Goal: Transaction & Acquisition: Purchase product/service

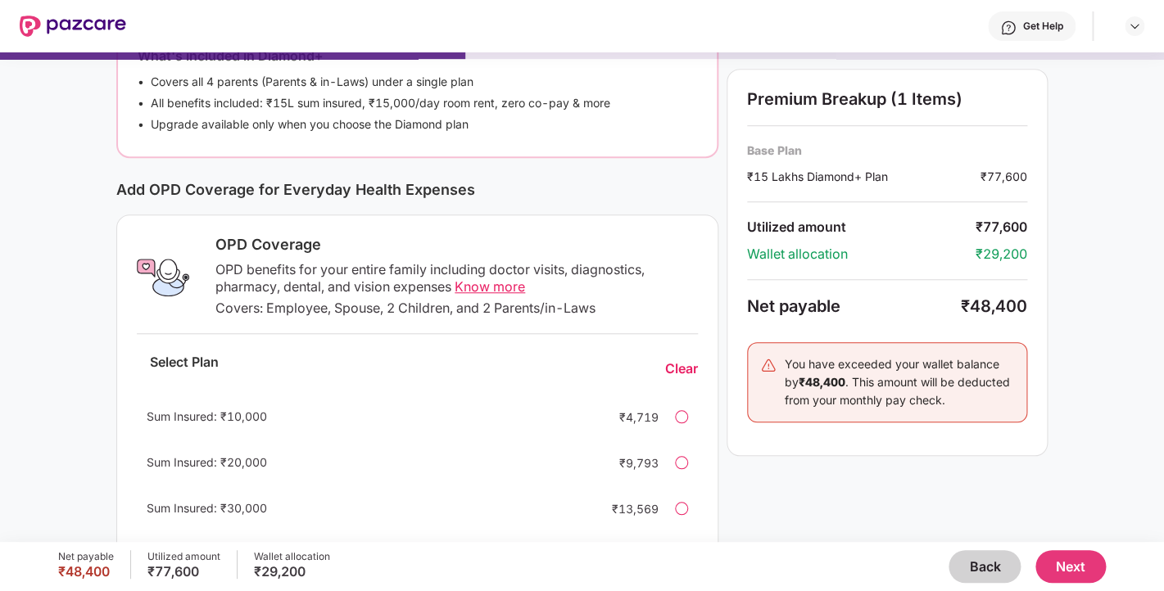
scroll to position [432, 0]
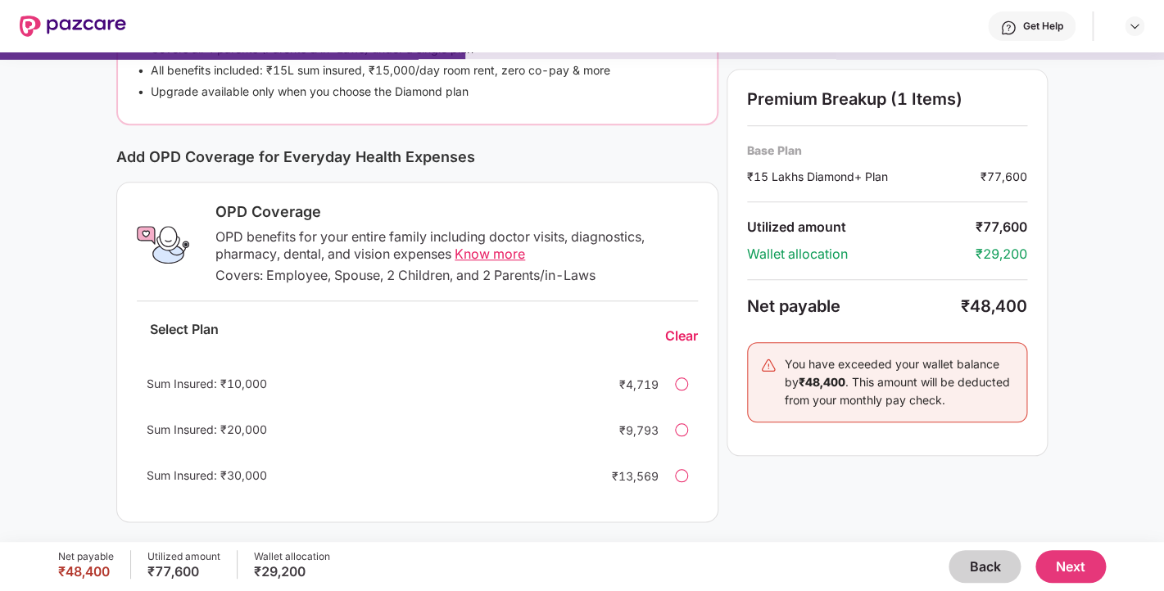
click at [687, 468] on div "Sum Insured: ₹30,000 ₹13,569" at bounding box center [417, 475] width 561 height 39
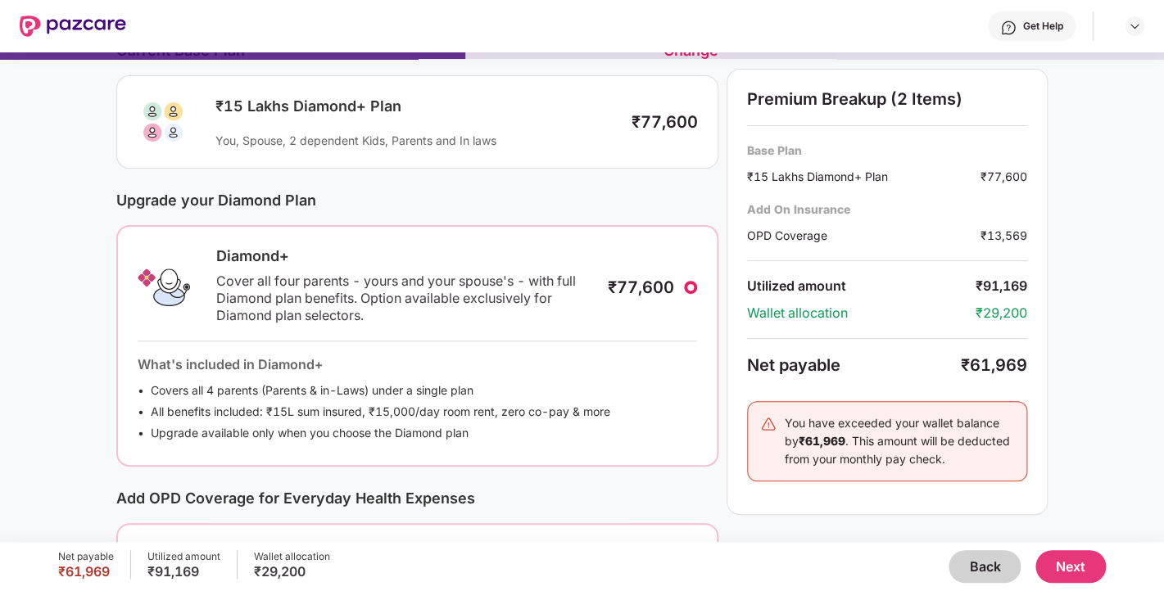
scroll to position [0, 0]
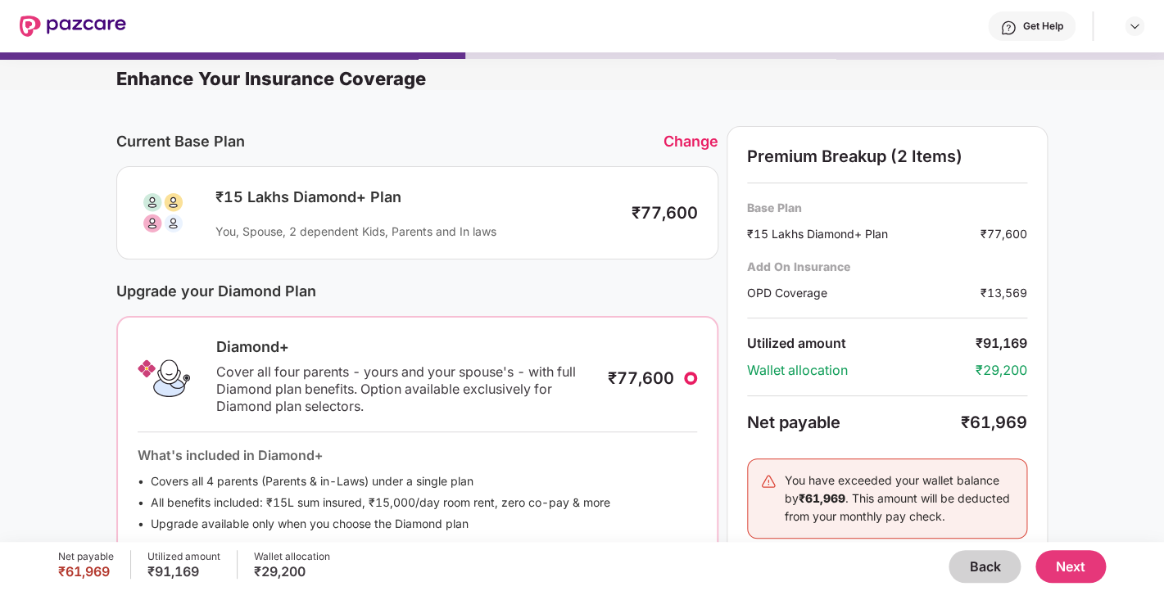
click at [690, 139] on div "Change" at bounding box center [690, 141] width 55 height 17
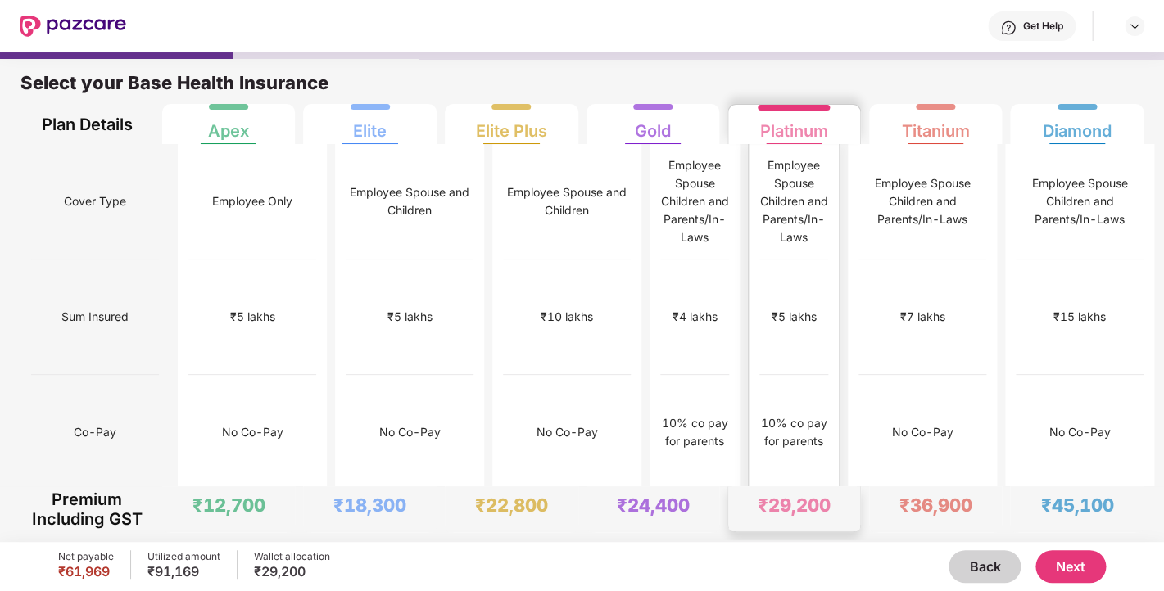
click at [777, 260] on div "₹5 lakhs" at bounding box center [793, 317] width 69 height 115
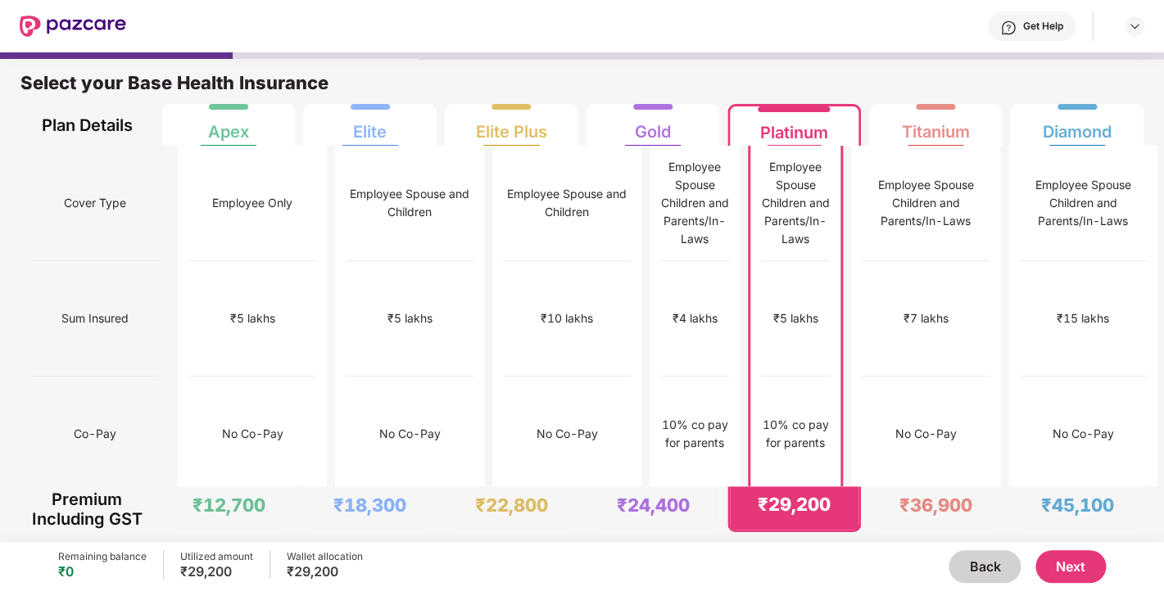
click at [1075, 560] on button "Next" at bounding box center [1070, 566] width 70 height 33
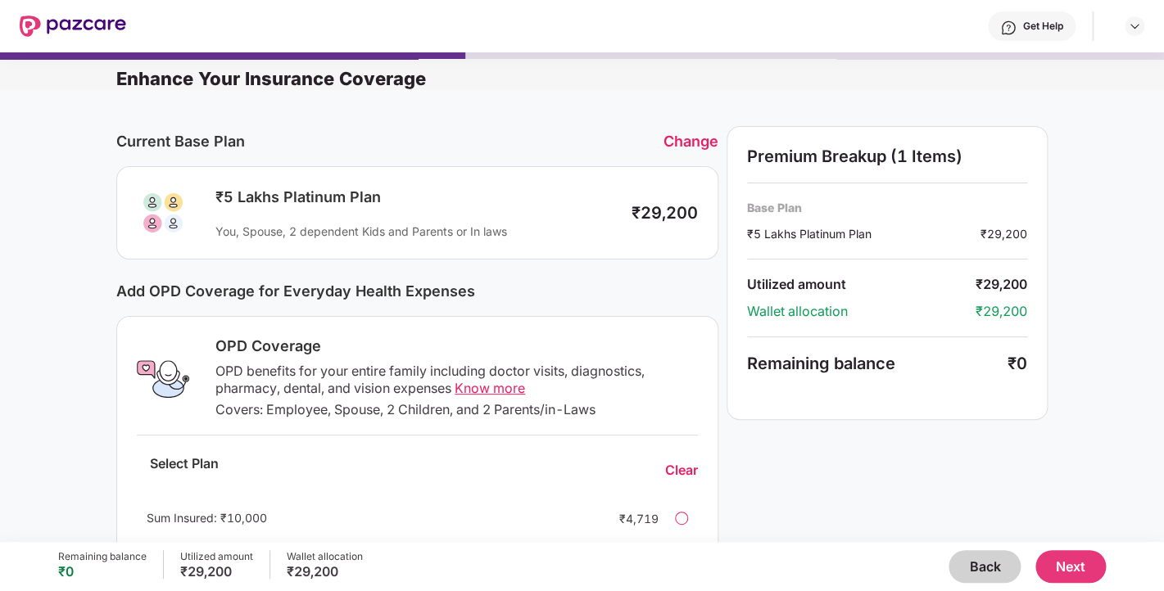
scroll to position [431, 0]
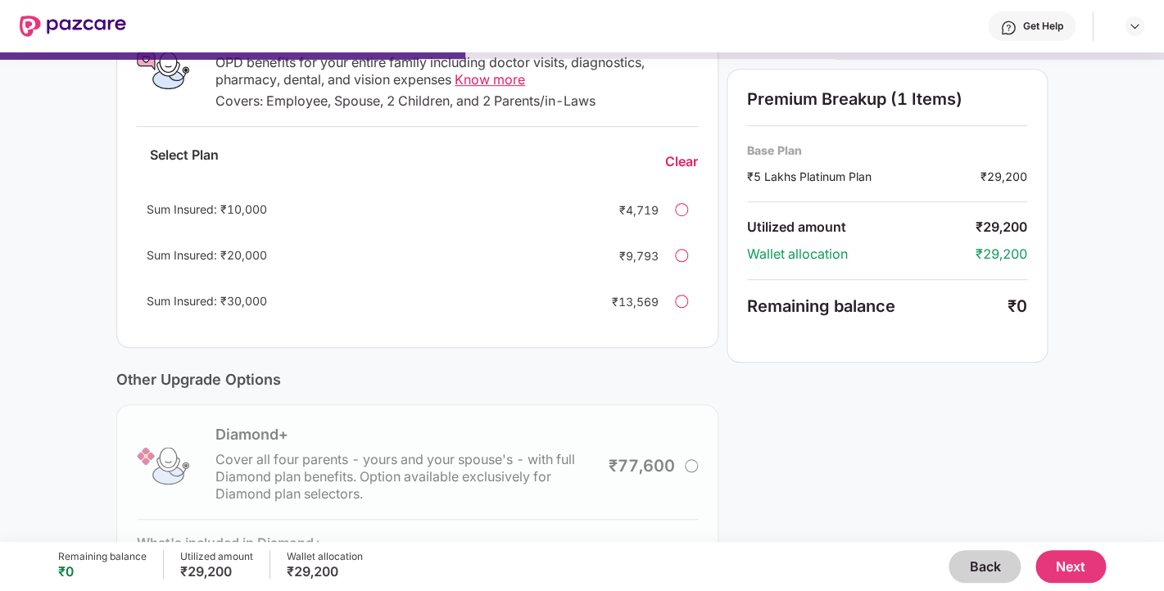
click at [679, 310] on div "Sum Insured: ₹30,000 ₹13,569" at bounding box center [417, 301] width 561 height 39
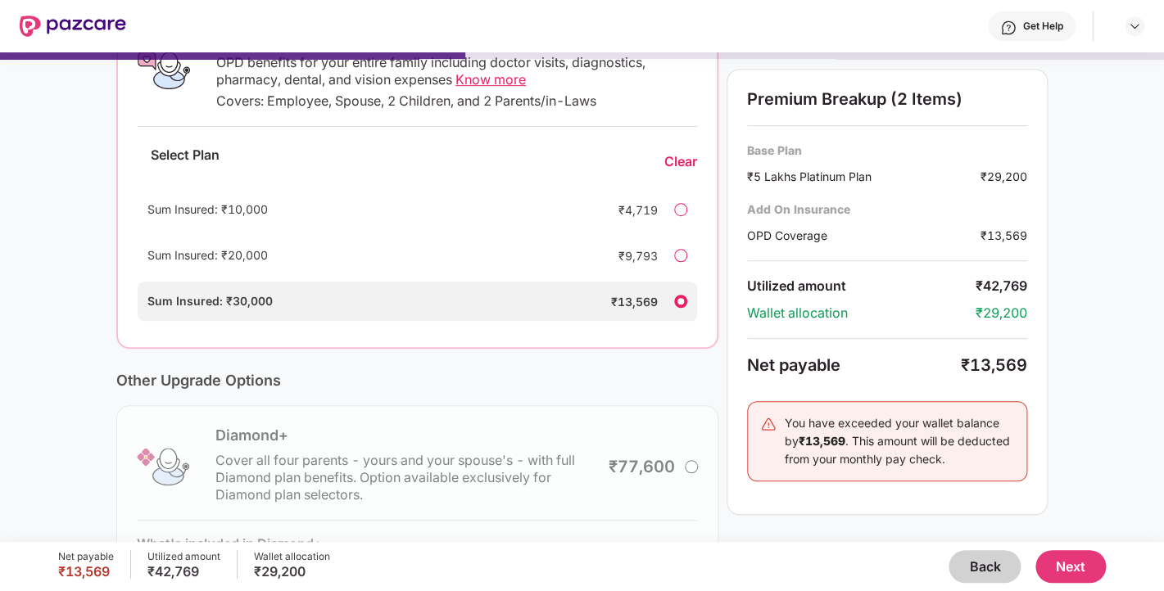
click at [1085, 568] on button "Next" at bounding box center [1070, 566] width 70 height 33
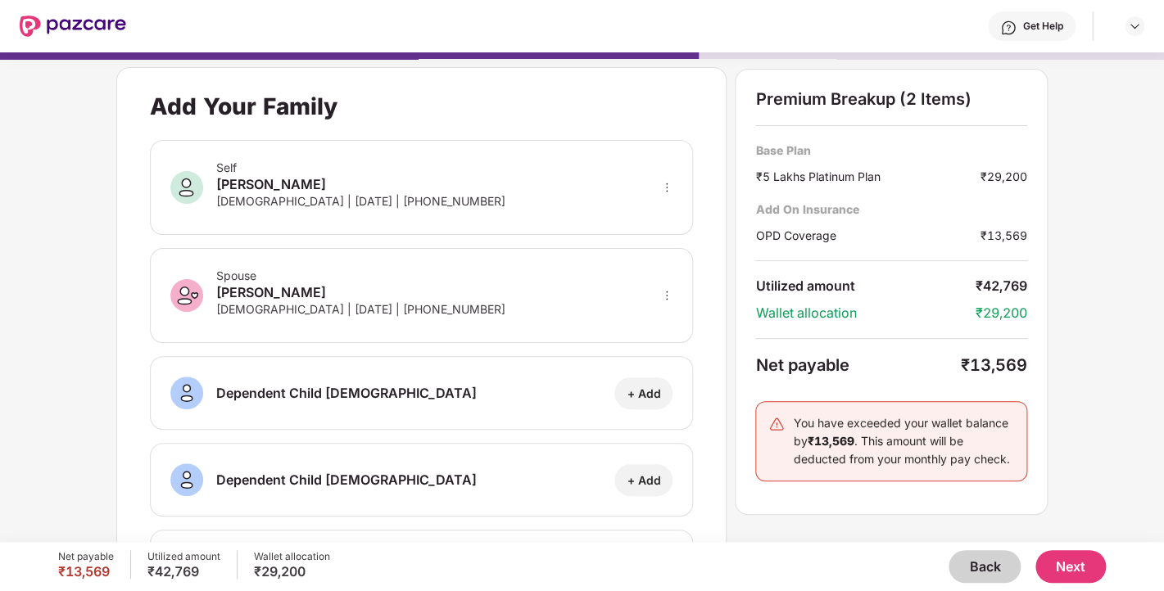
scroll to position [284, 0]
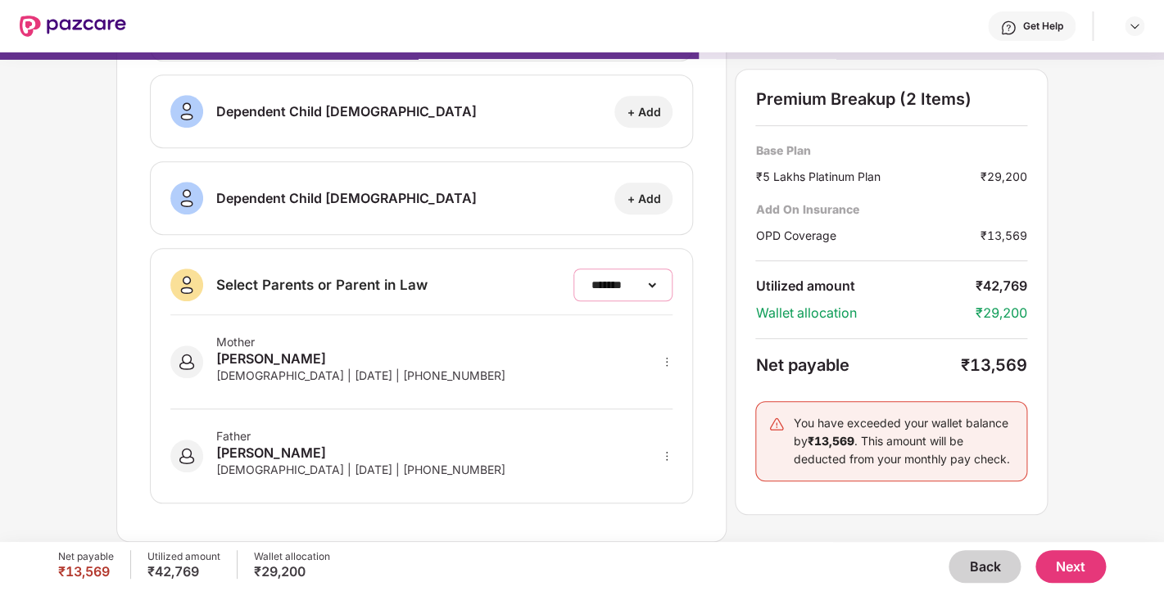
click option "**********" at bounding box center [0, 0] width 0 height 0
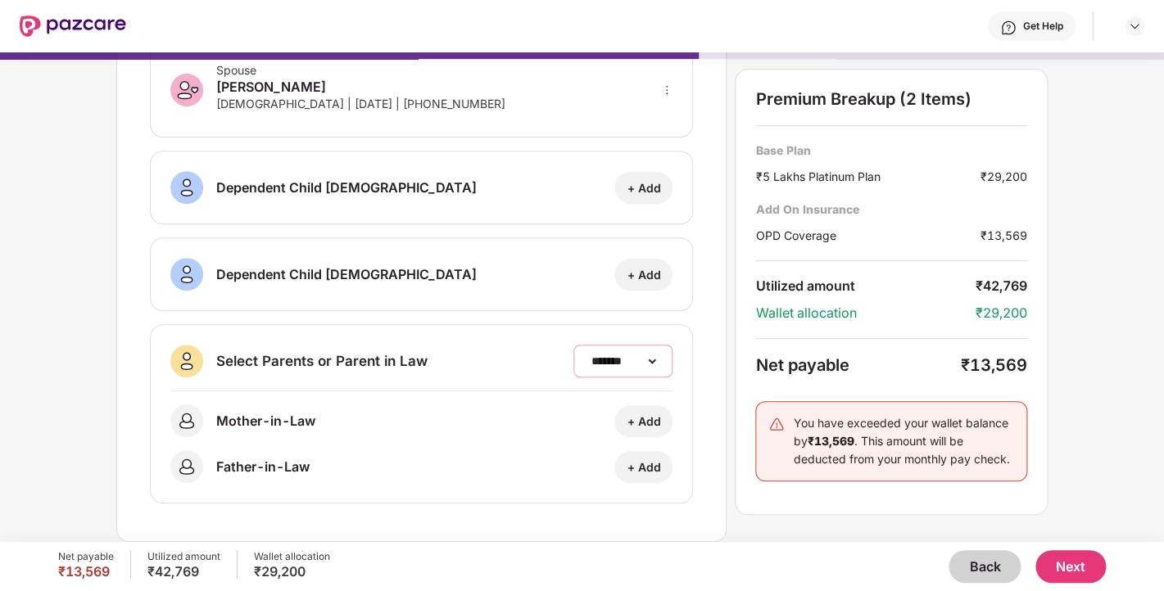
select select "*******"
click option "*******" at bounding box center [0, 0] width 0 height 0
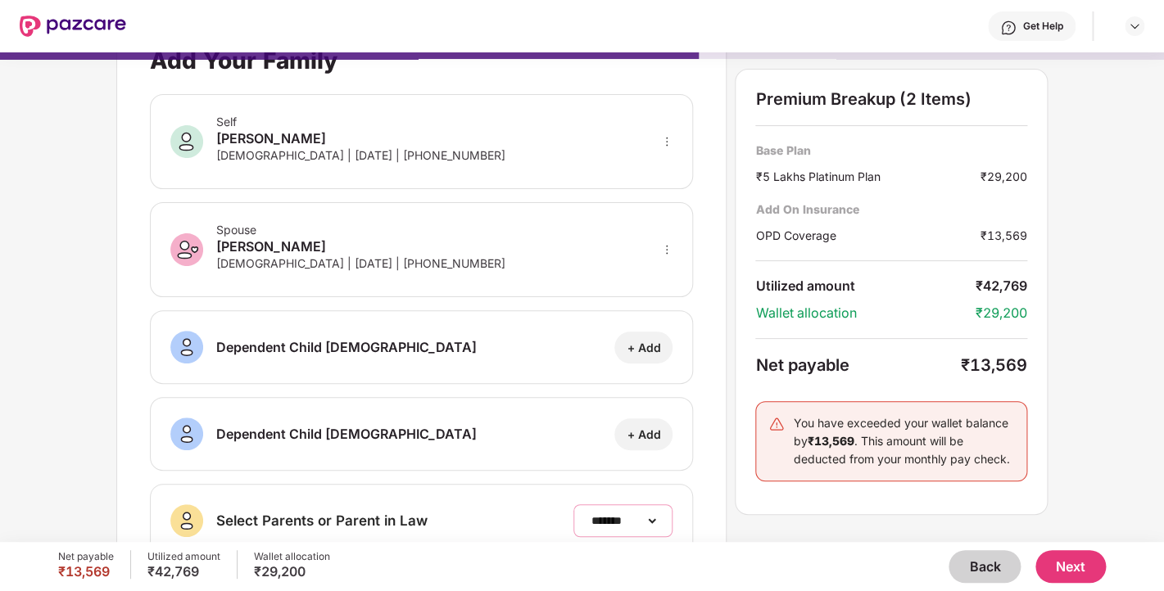
scroll to position [0, 0]
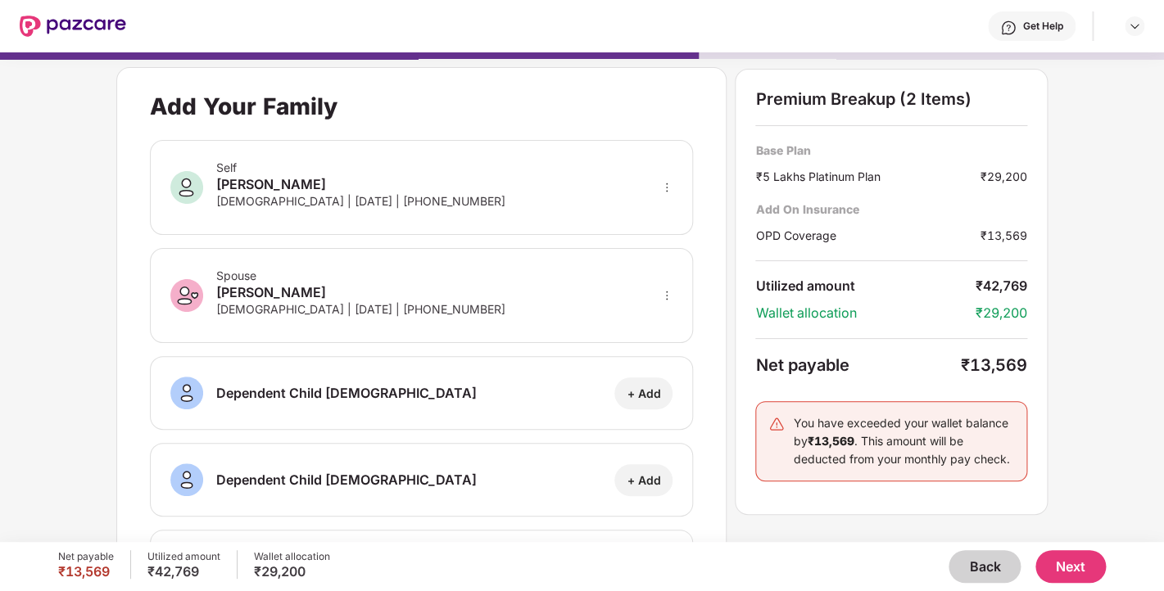
click at [984, 561] on button "Back" at bounding box center [984, 566] width 72 height 33
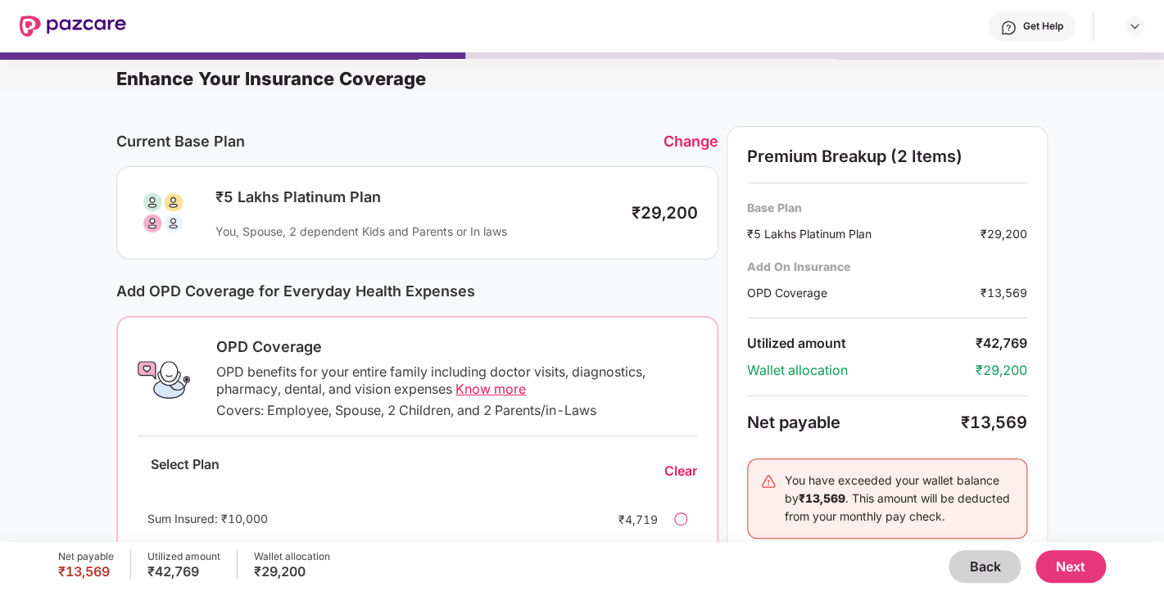
click at [703, 157] on div "Current Base Plan Change ₹5 Lakhs Platinum Plan You, Spouse, 2 dependent Kids a…" at bounding box center [417, 193] width 602 height 134
click at [698, 141] on div "Change" at bounding box center [690, 141] width 55 height 17
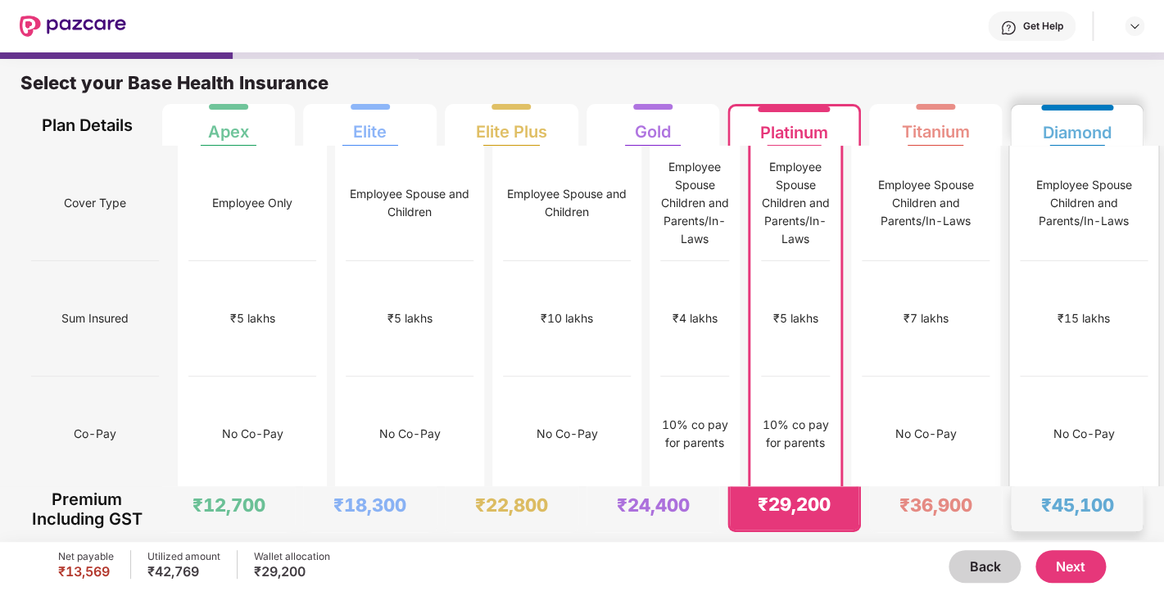
click at [1098, 274] on div "₹15 lakhs" at bounding box center [1084, 318] width 128 height 115
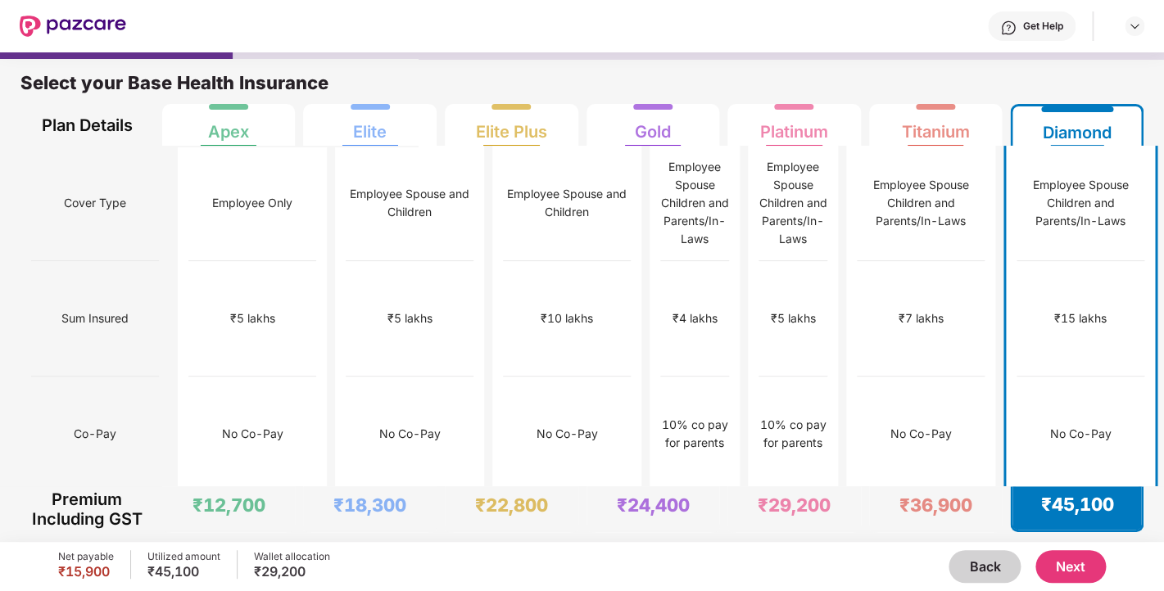
click at [1078, 563] on button "Next" at bounding box center [1070, 566] width 70 height 33
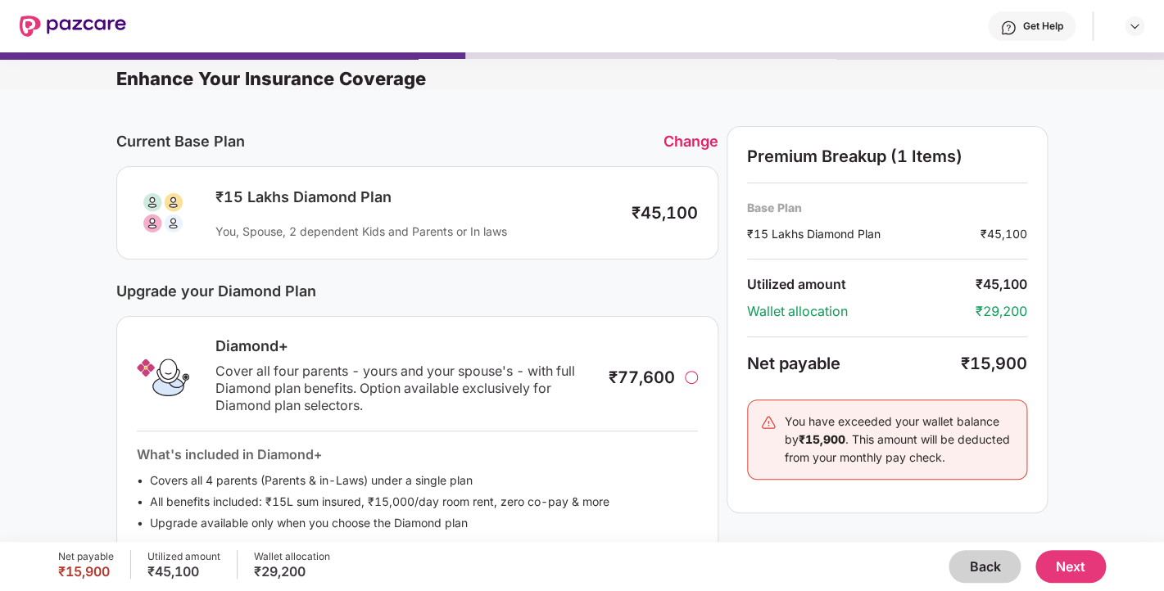
click at [612, 443] on div "What's included in Diamond+ Covers all 4 parents (Parents & in-Laws) under a si…" at bounding box center [417, 482] width 561 height 102
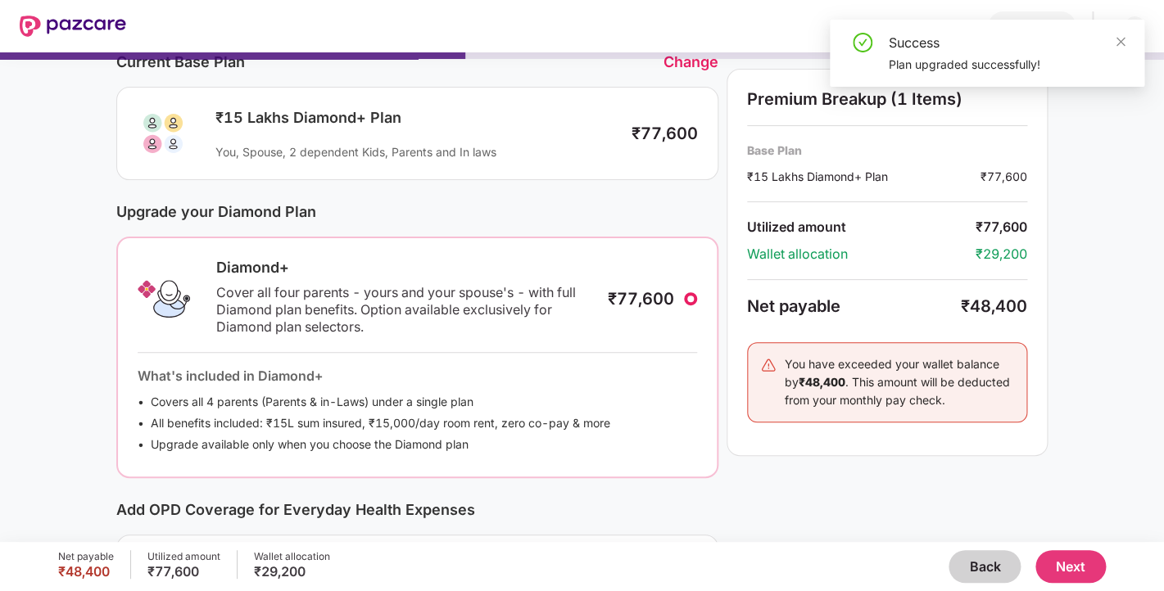
scroll to position [432, 0]
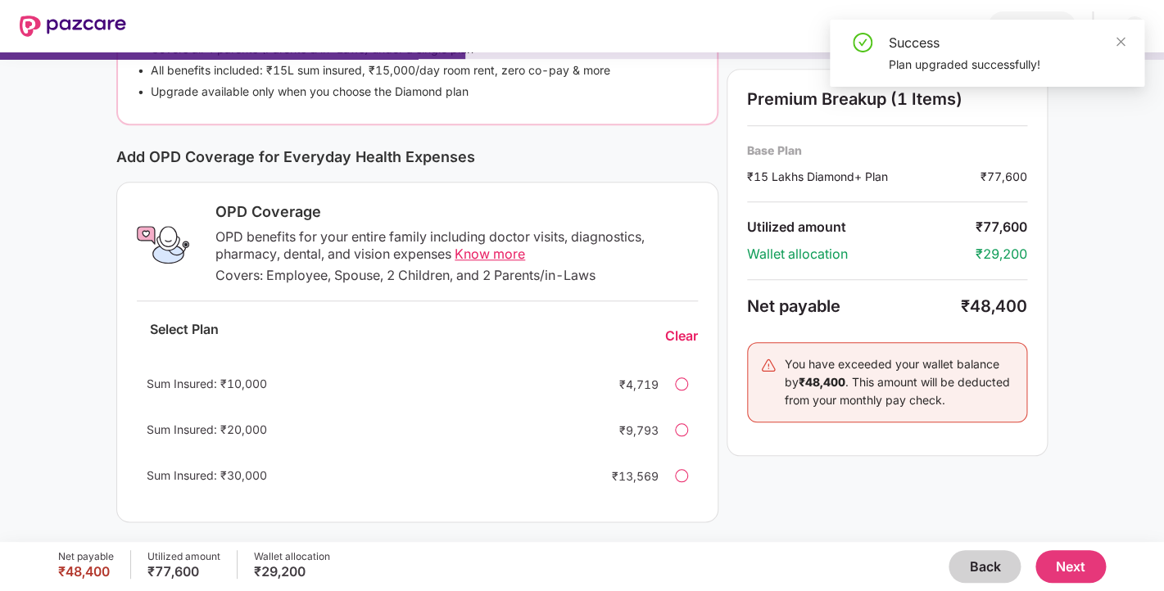
click at [685, 478] on div at bounding box center [681, 475] width 13 height 13
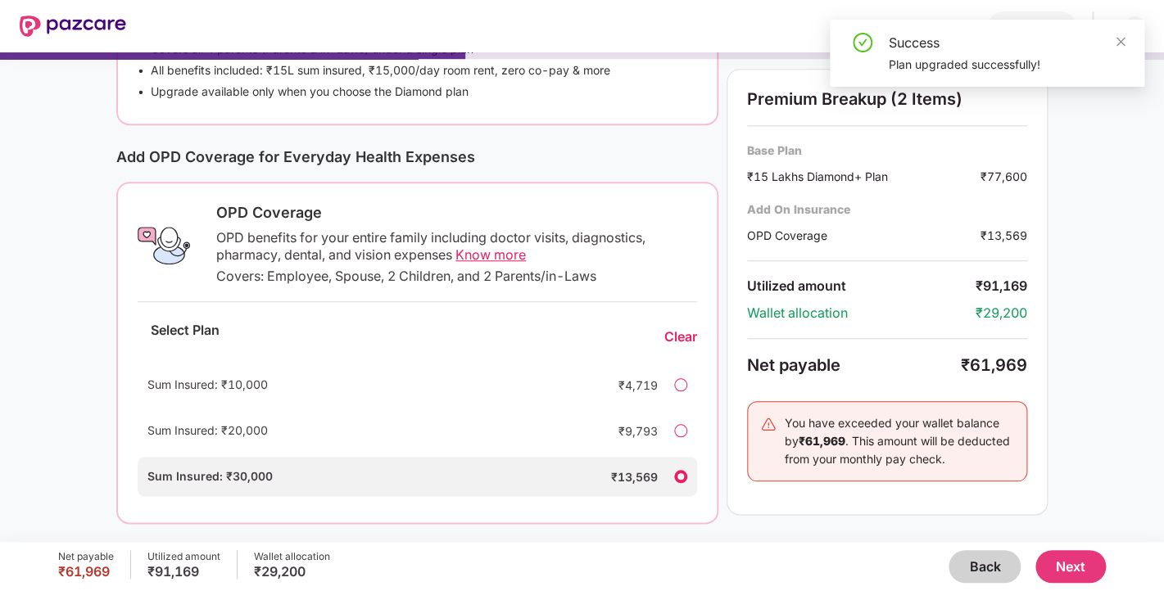
click at [1074, 564] on button "Next" at bounding box center [1070, 566] width 70 height 33
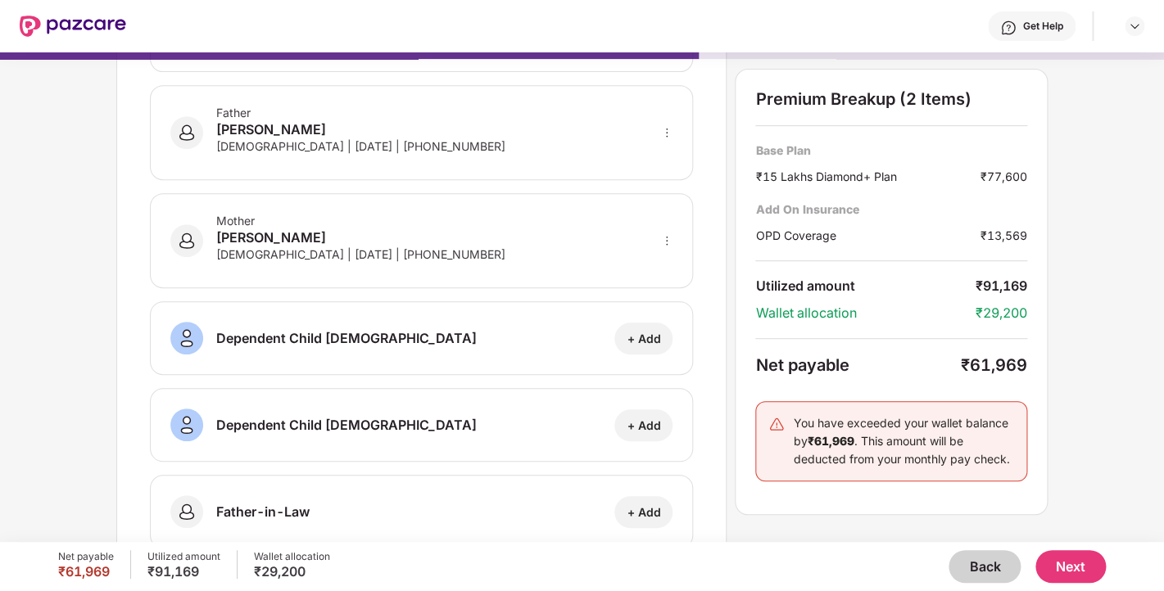
scroll to position [405, 0]
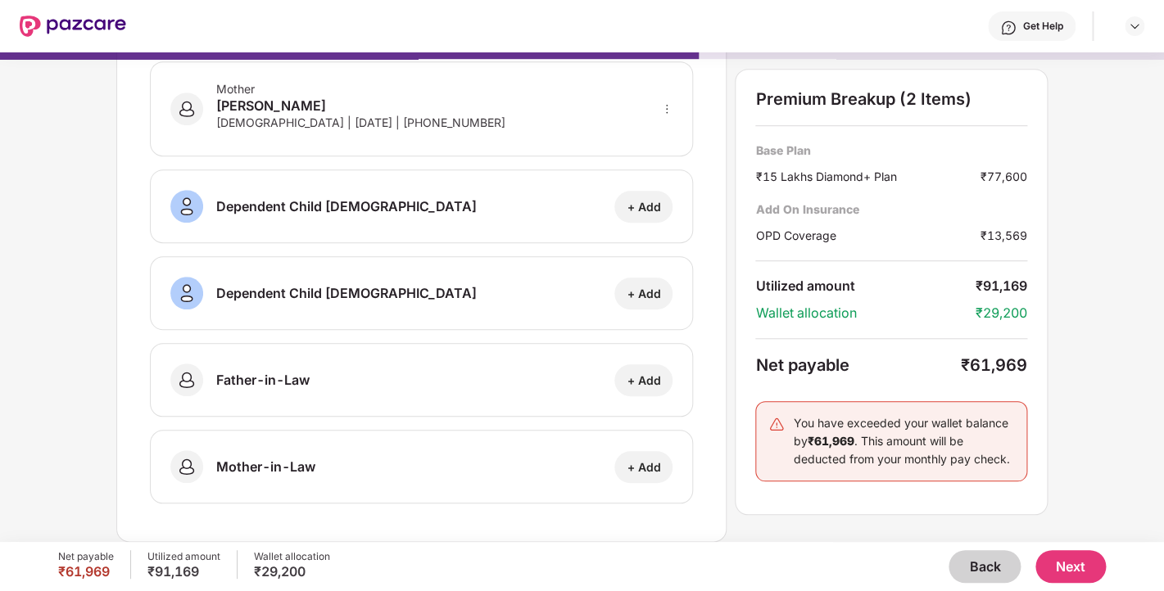
click at [1089, 562] on button "Next" at bounding box center [1070, 566] width 70 height 33
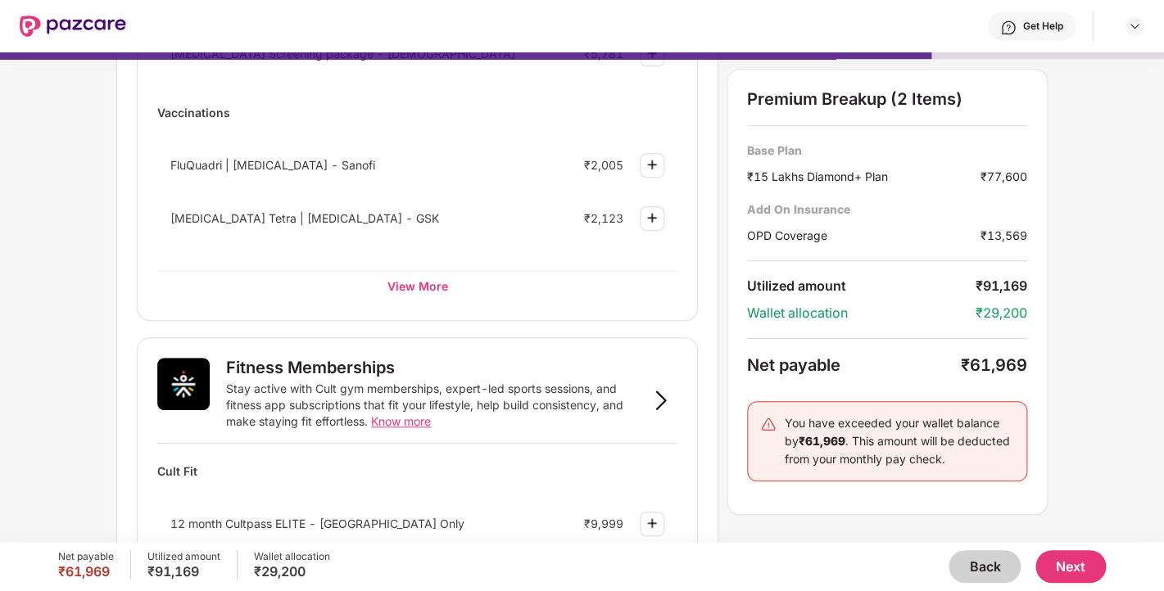
scroll to position [351, 0]
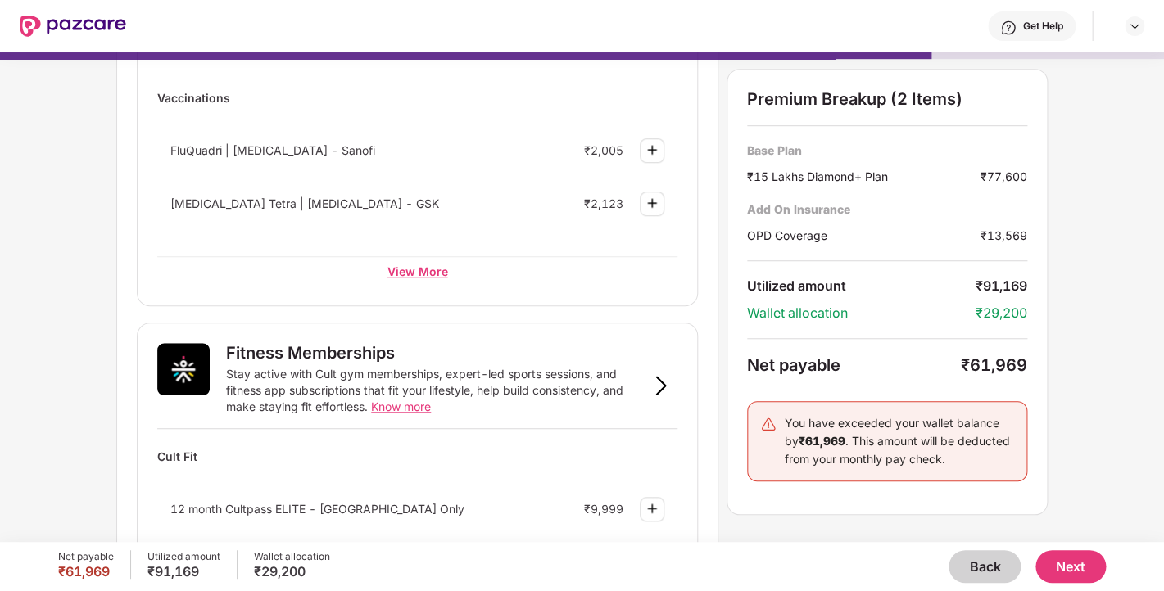
click at [403, 272] on div "View More" at bounding box center [417, 270] width 520 height 29
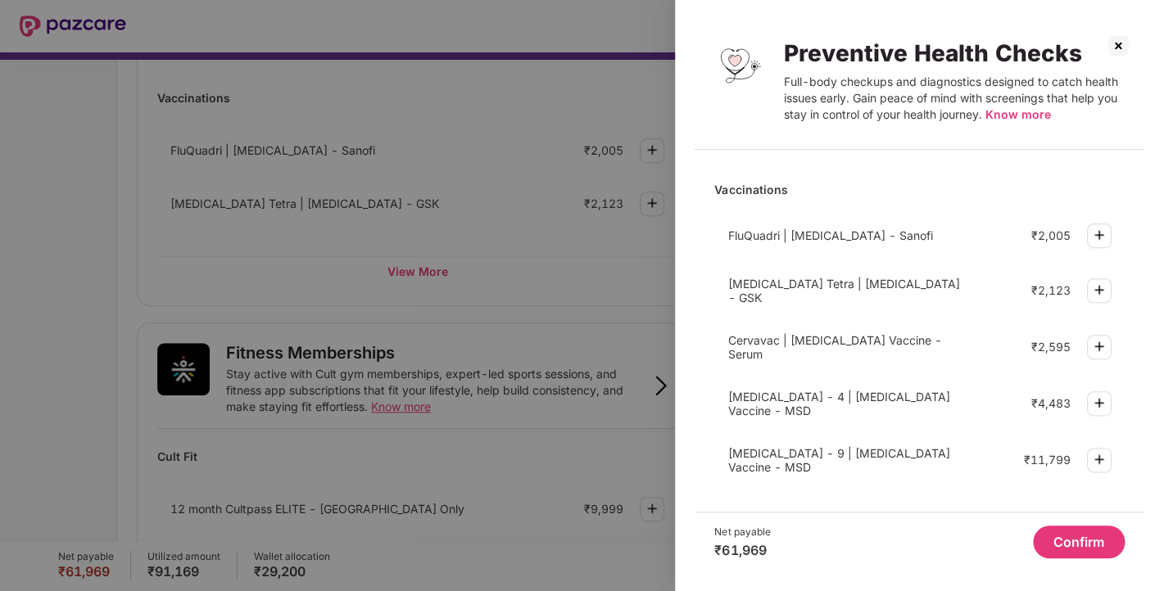
scroll to position [0, 0]
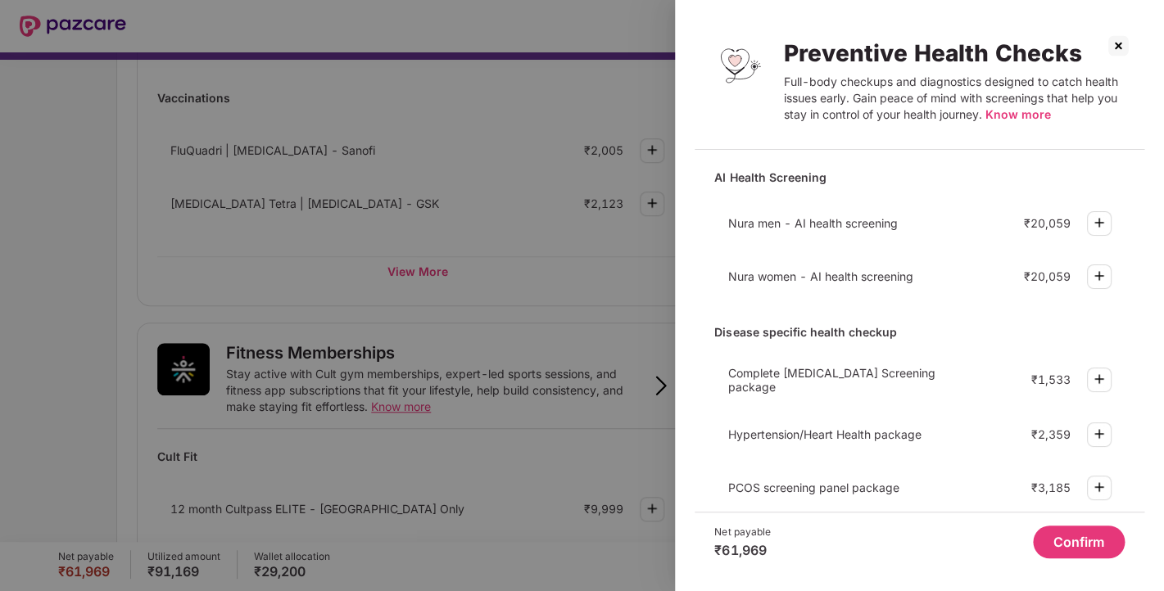
click at [1121, 45] on img at bounding box center [1118, 46] width 26 height 26
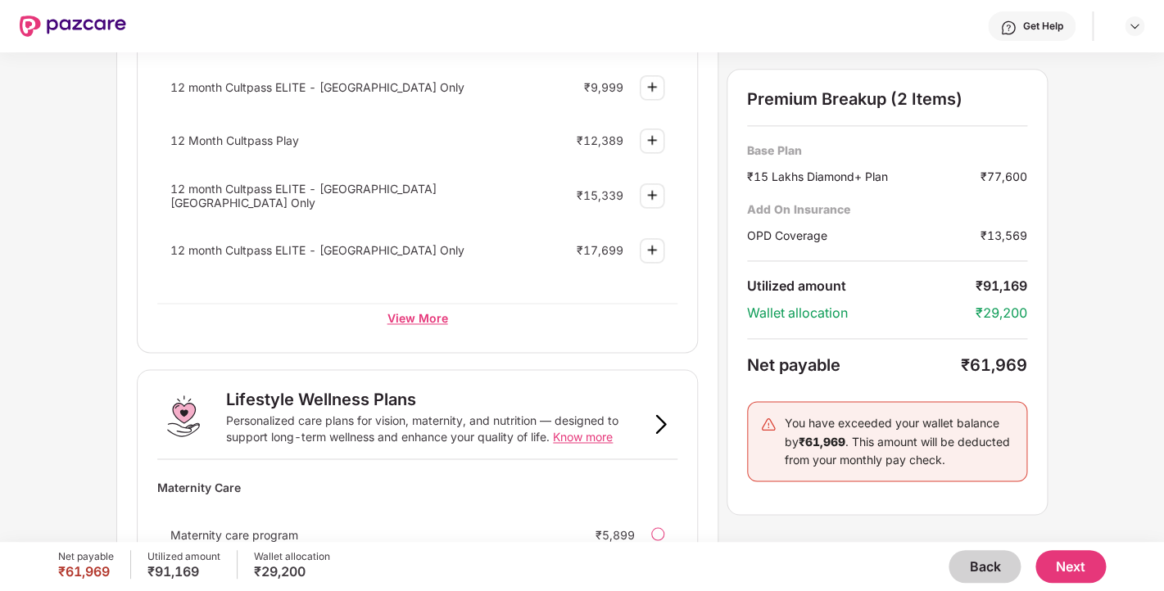
scroll to position [769, 0]
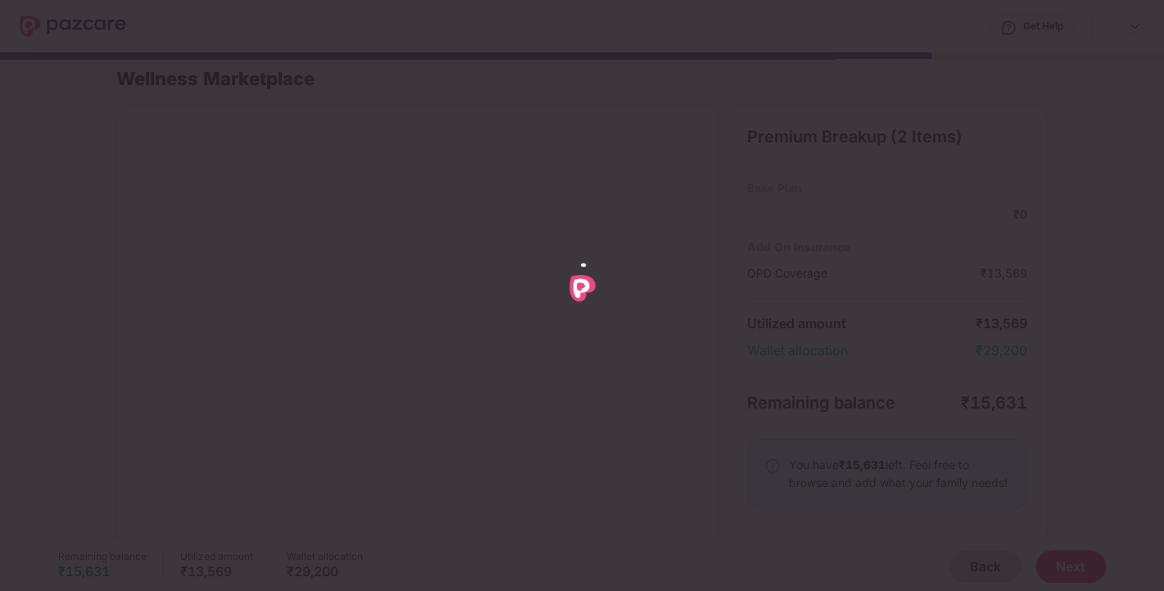
click at [867, 416] on div at bounding box center [582, 295] width 1164 height 591
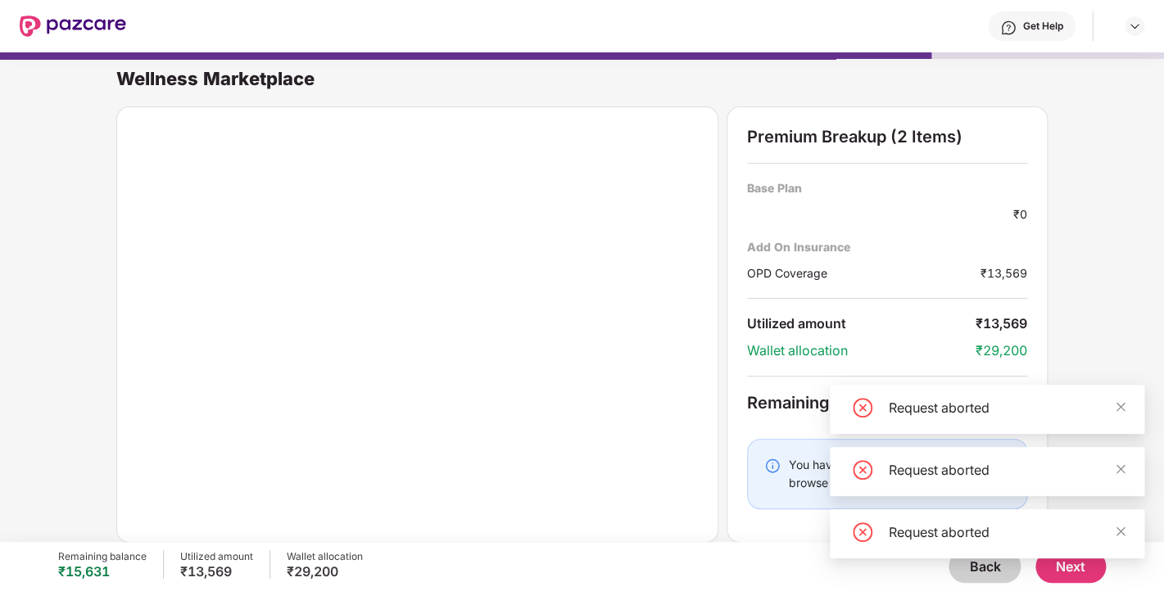
click at [1111, 401] on div "Request aborted" at bounding box center [1007, 408] width 236 height 20
click at [1131, 407] on div "Request aborted" at bounding box center [987, 409] width 315 height 49
click at [1120, 468] on icon "close" at bounding box center [1120, 469] width 11 height 11
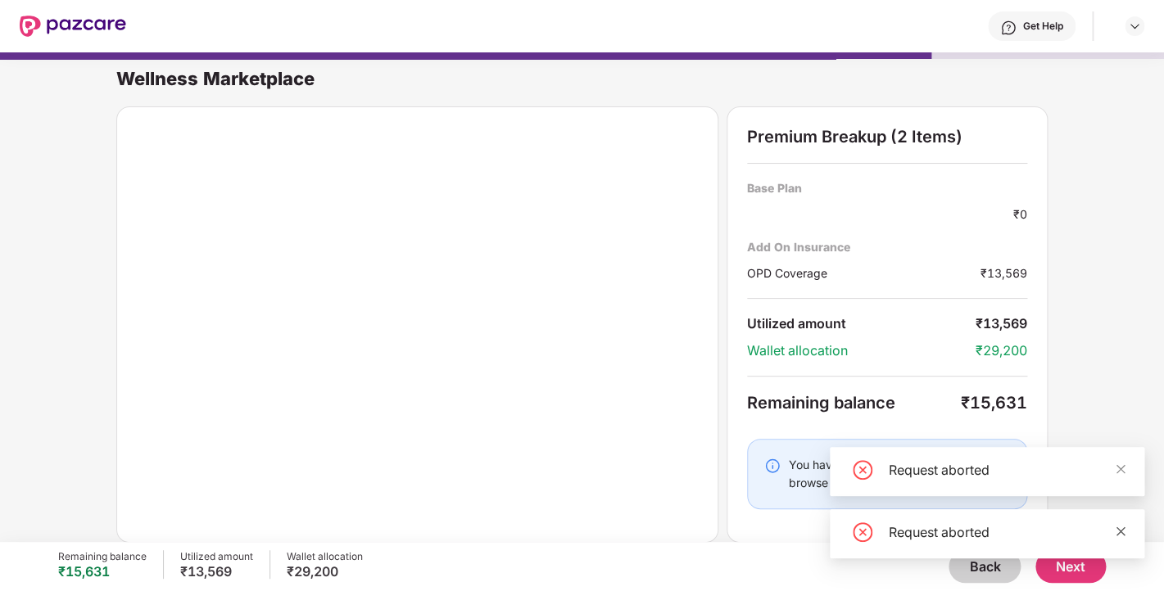
click at [1123, 540] on link at bounding box center [1120, 532] width 11 height 18
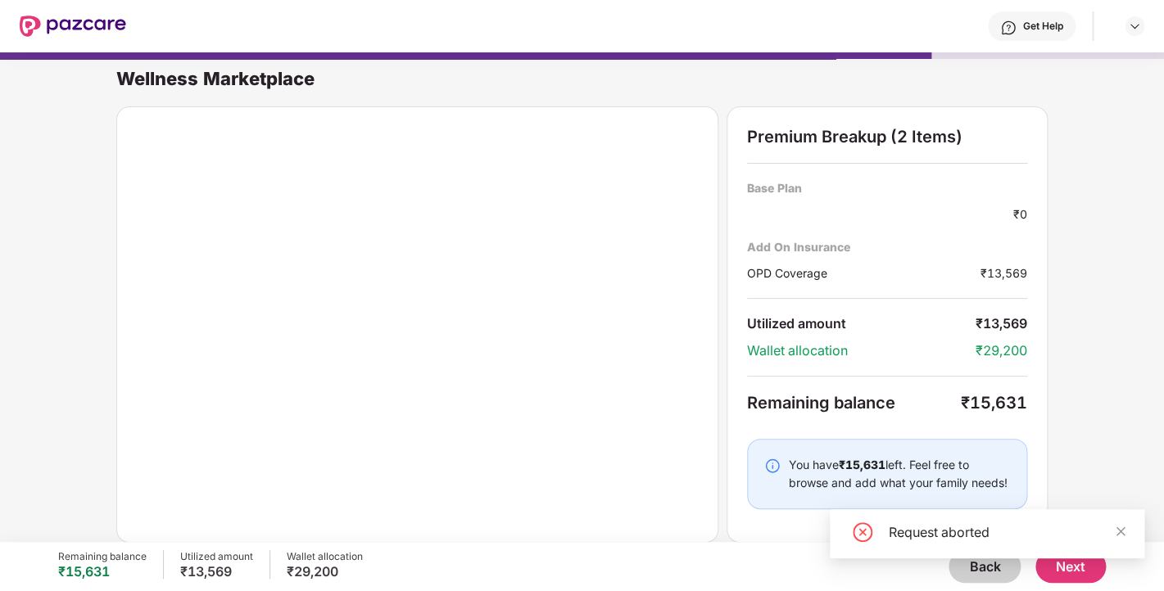
click at [1126, 527] on div "Request aborted" at bounding box center [987, 533] width 315 height 49
click at [1122, 529] on icon "close" at bounding box center [1120, 531] width 11 height 11
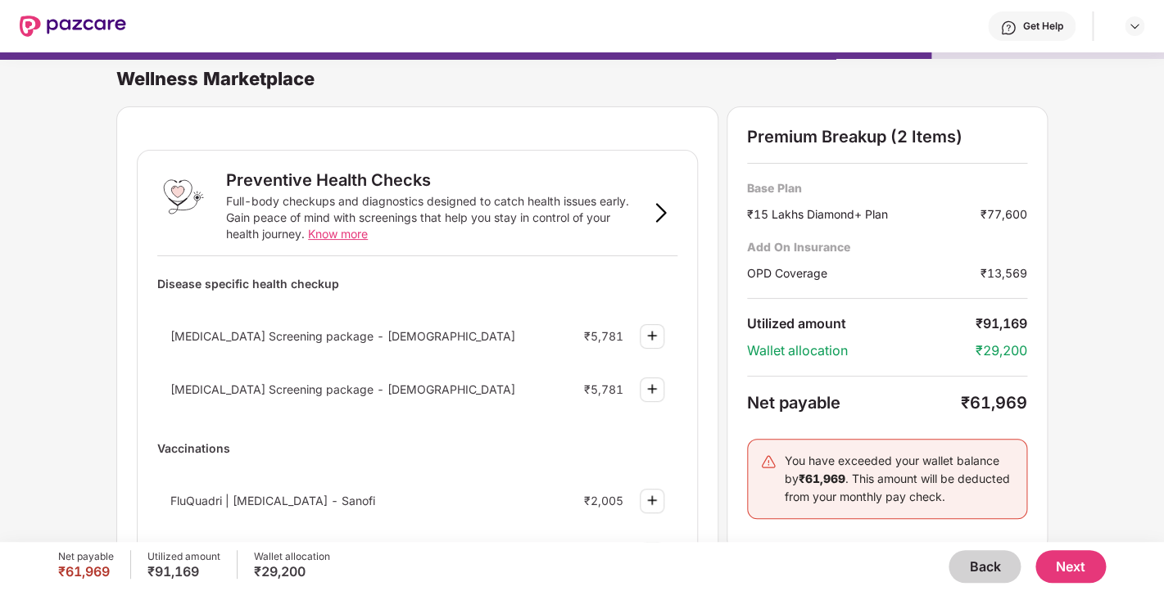
click at [983, 579] on button "Back" at bounding box center [984, 566] width 72 height 33
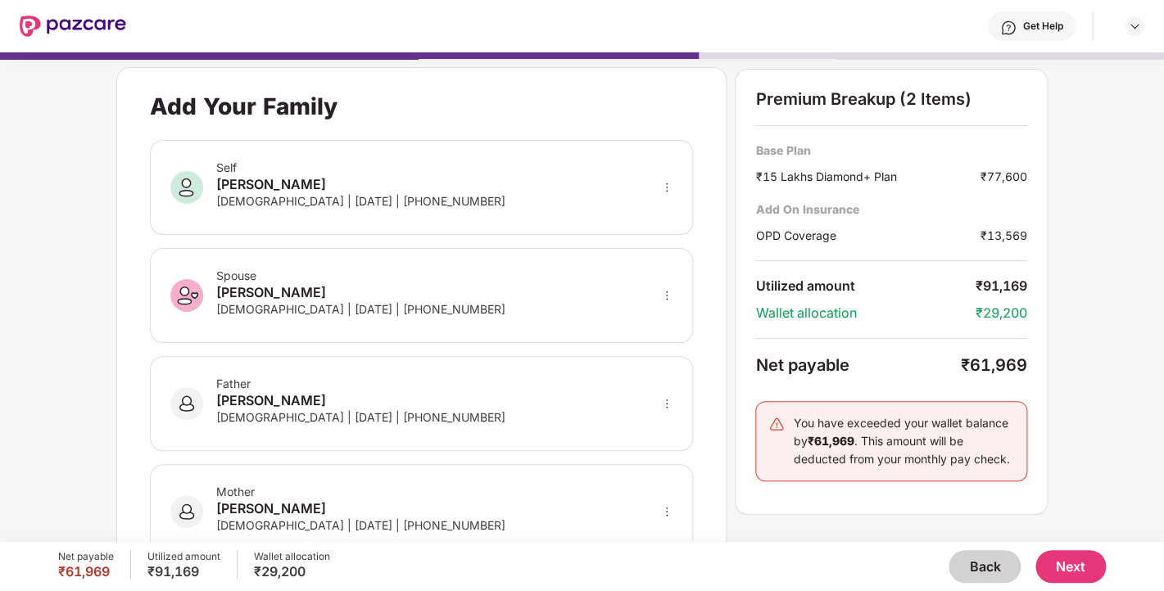
click at [982, 563] on button "Back" at bounding box center [984, 566] width 72 height 33
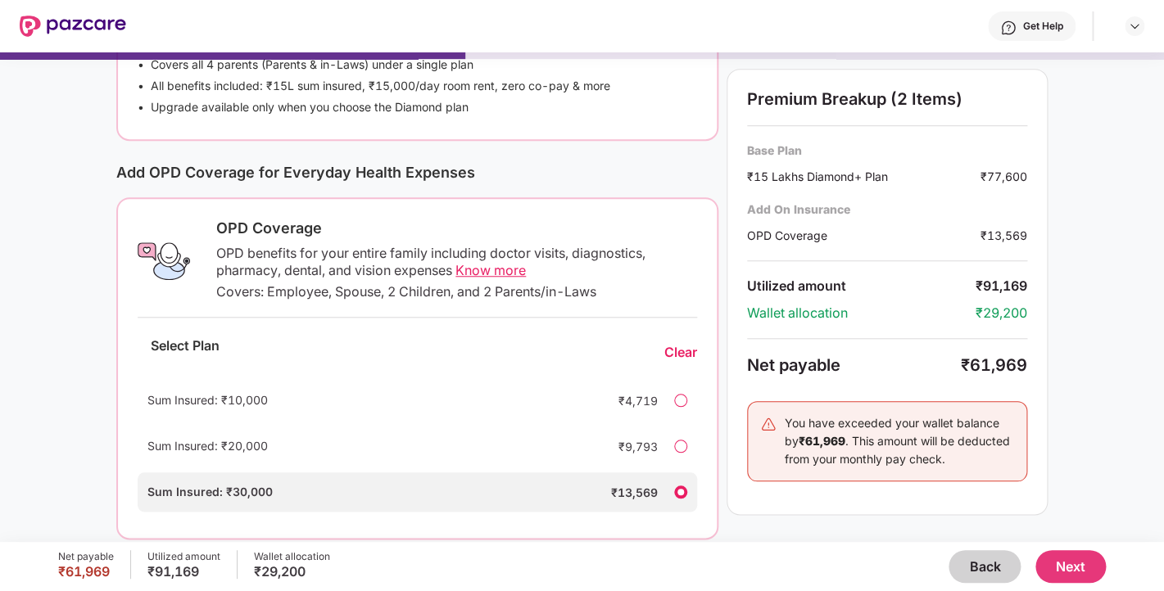
scroll to position [434, 0]
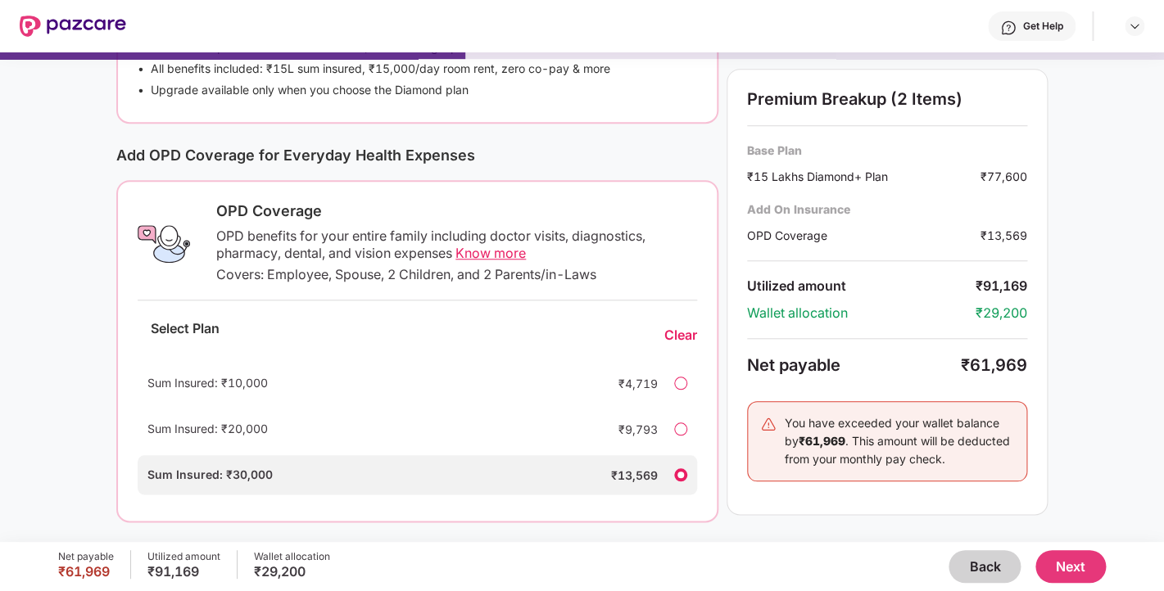
click at [499, 252] on span "Know more" at bounding box center [490, 253] width 70 height 16
click at [490, 251] on span "Know more" at bounding box center [490, 253] width 70 height 16
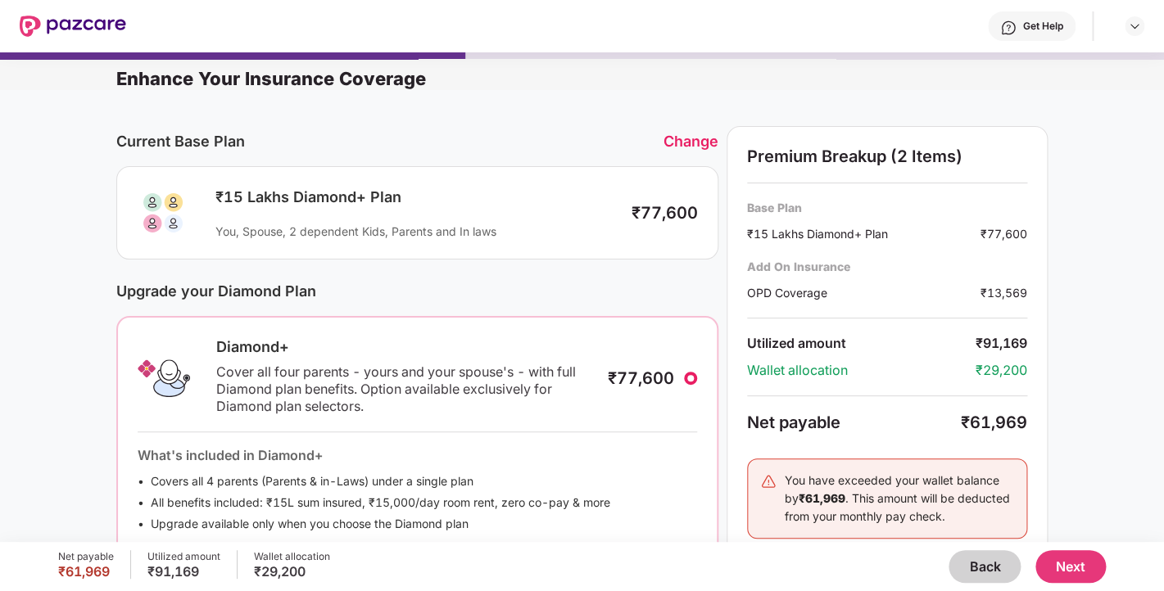
click at [619, 209] on div "₹15 Lakhs Diamond+ Plan You, Spouse, 2 dependent Kids, Parents and In laws ₹77,…" at bounding box center [417, 213] width 561 height 52
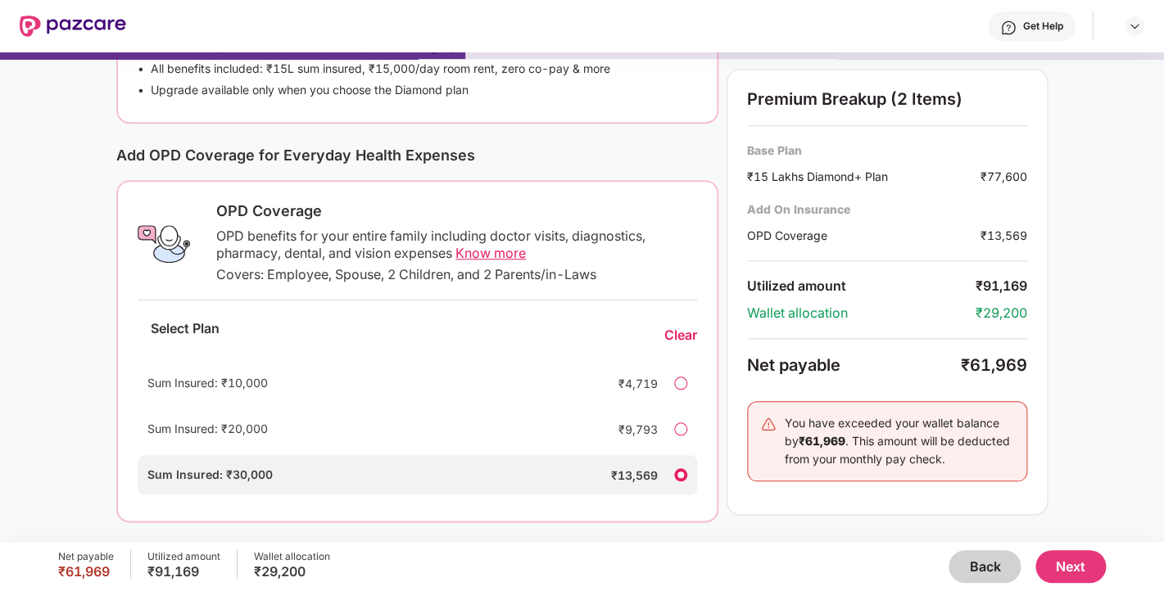
click at [1045, 565] on button "Next" at bounding box center [1070, 566] width 70 height 33
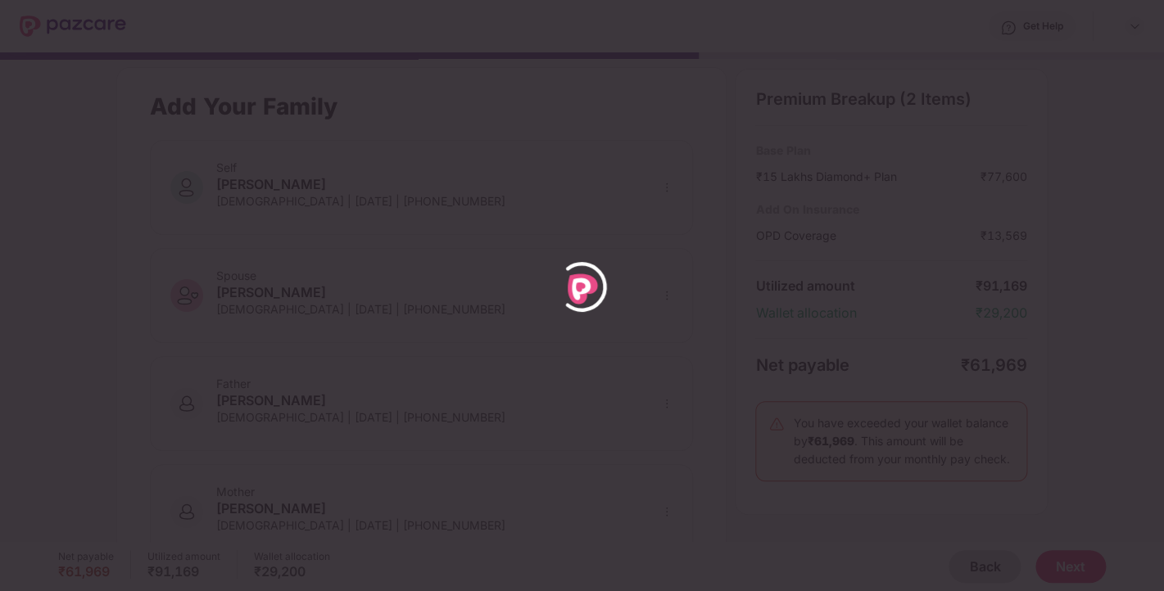
click at [890, 437] on div at bounding box center [582, 295] width 1164 height 591
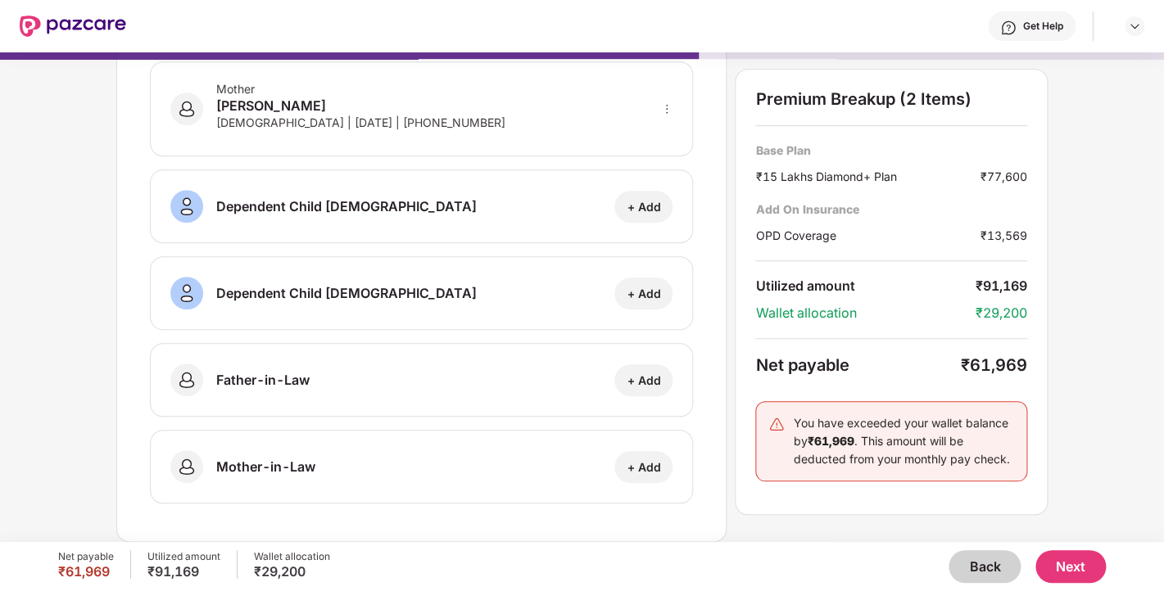
scroll to position [79, 0]
